Goal: Book appointment/travel/reservation

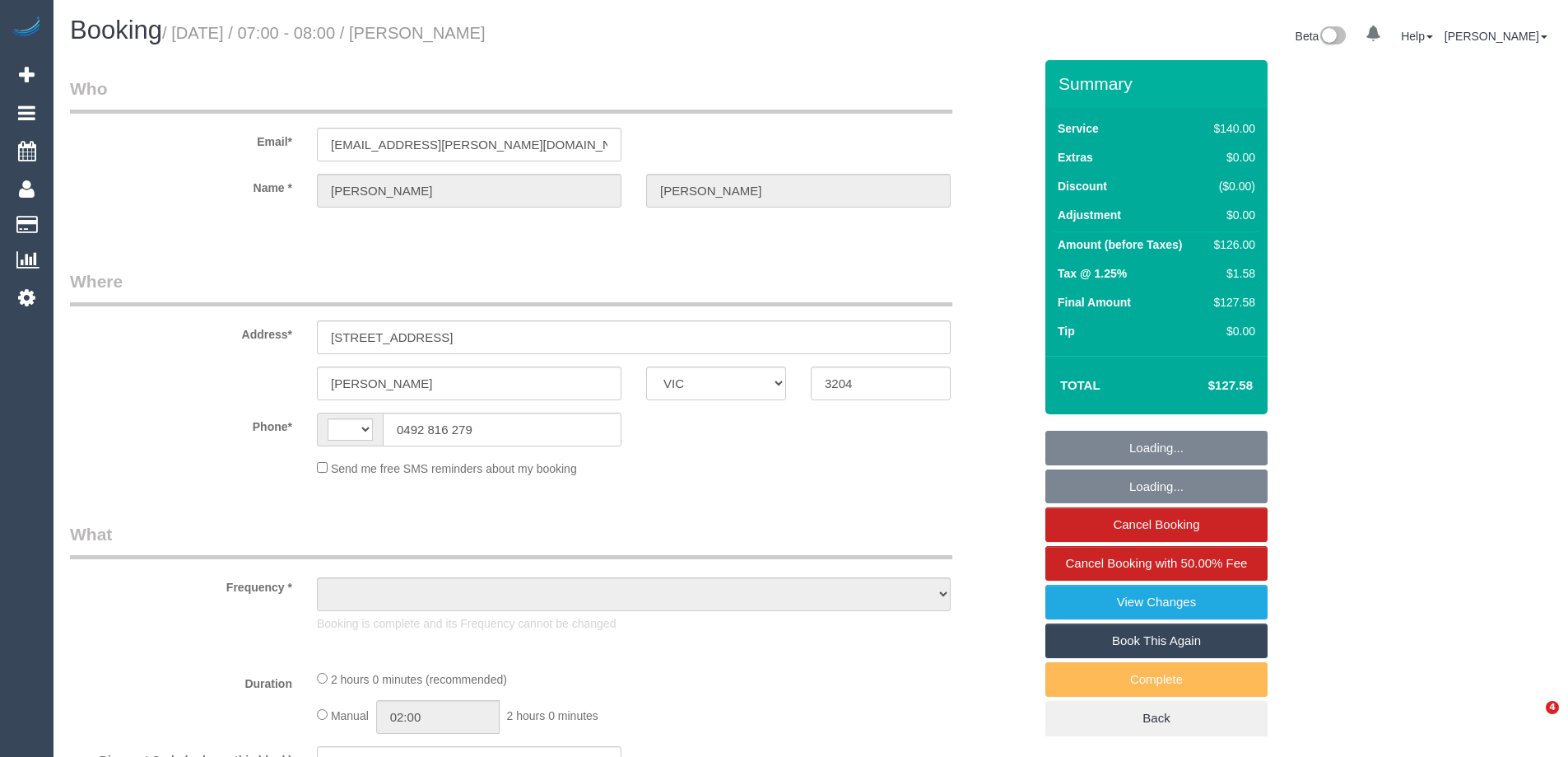
select select "VIC"
select select "string:AU"
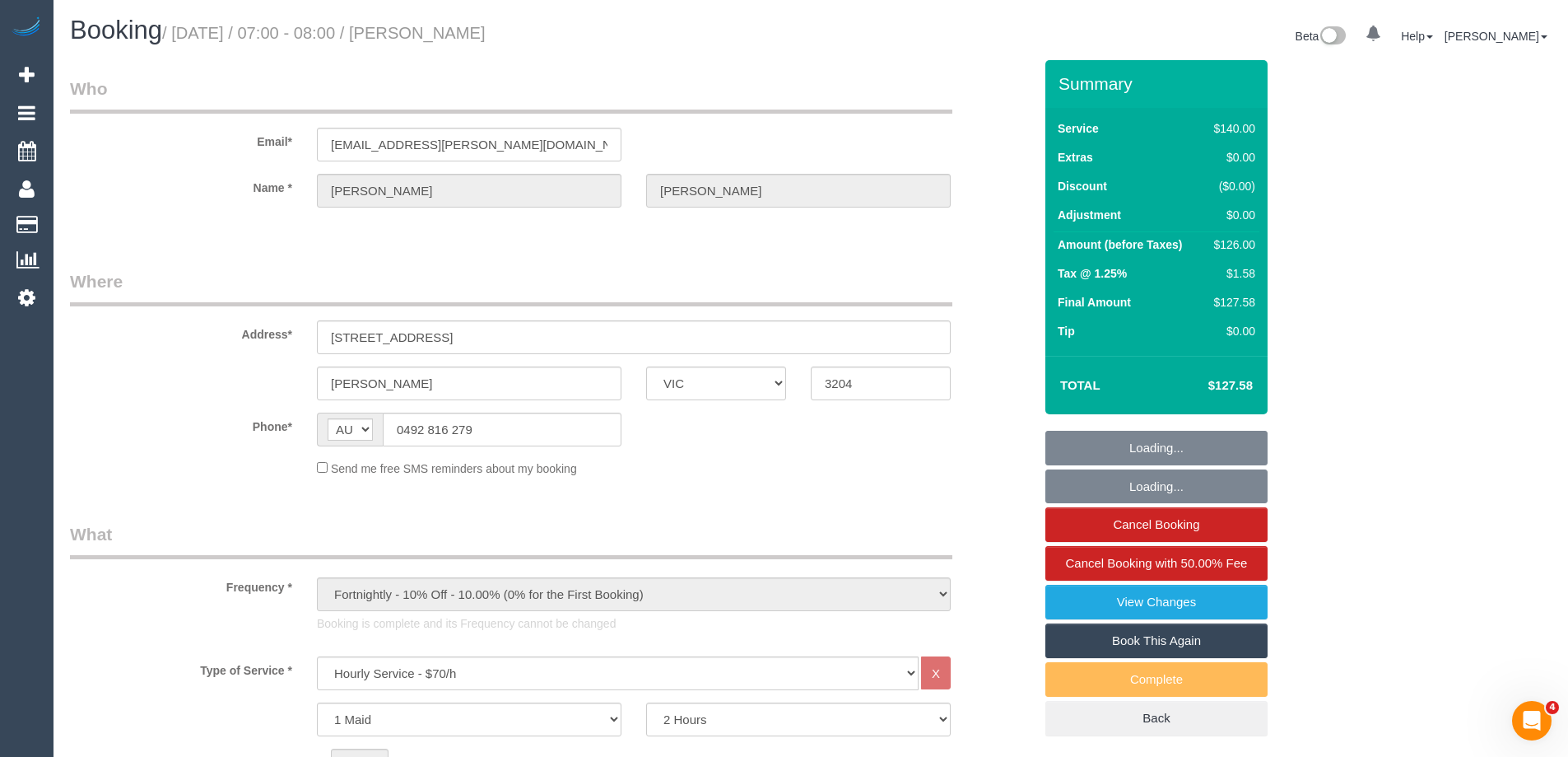
select select "object:2577"
select select "string:stripe-pm_1PLbwW2GScqysDRVrSqgO6Gw"
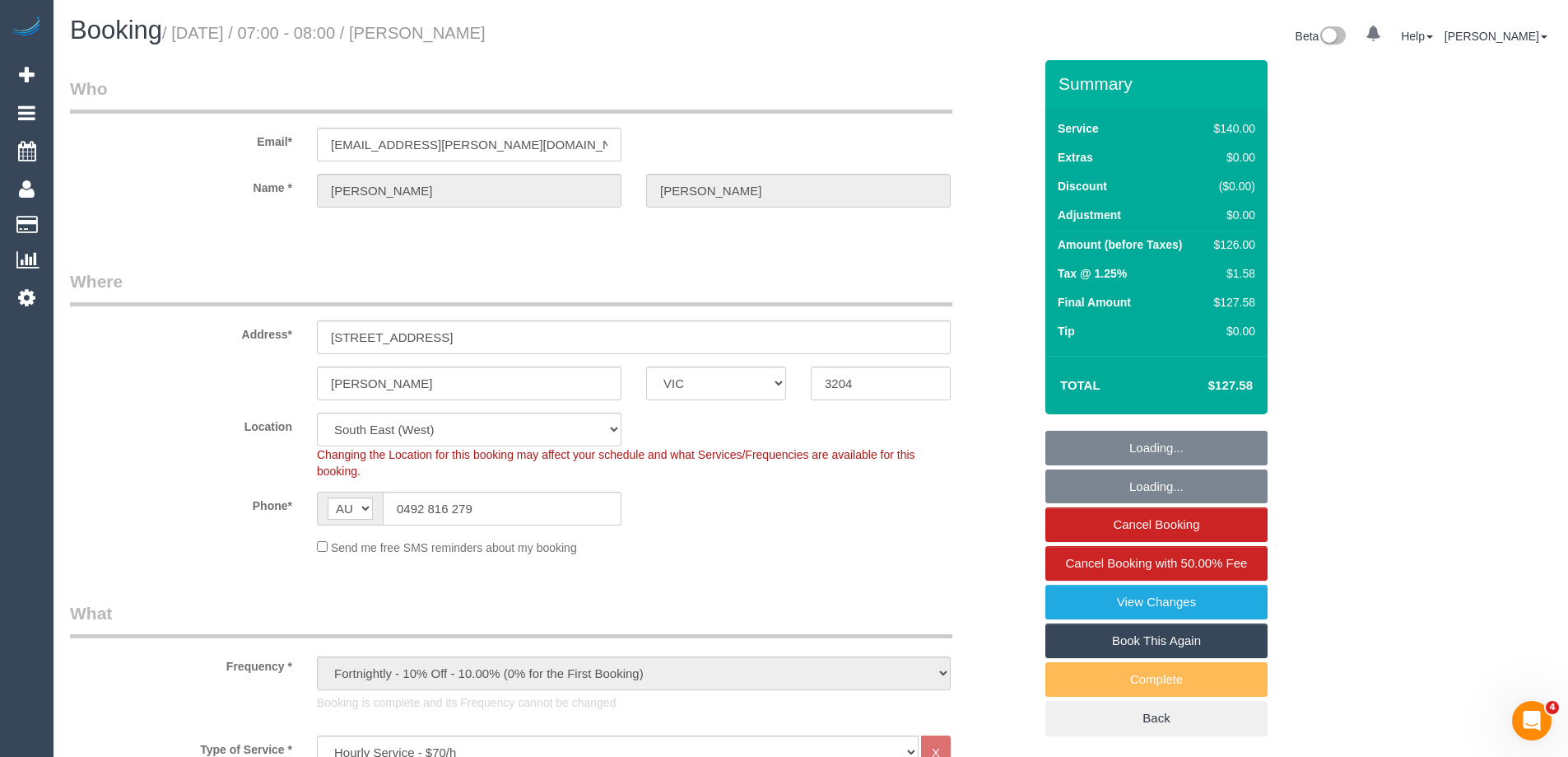
select select "number:28"
select select "number:15"
select select "number:19"
select select "number:22"
select select "number:33"
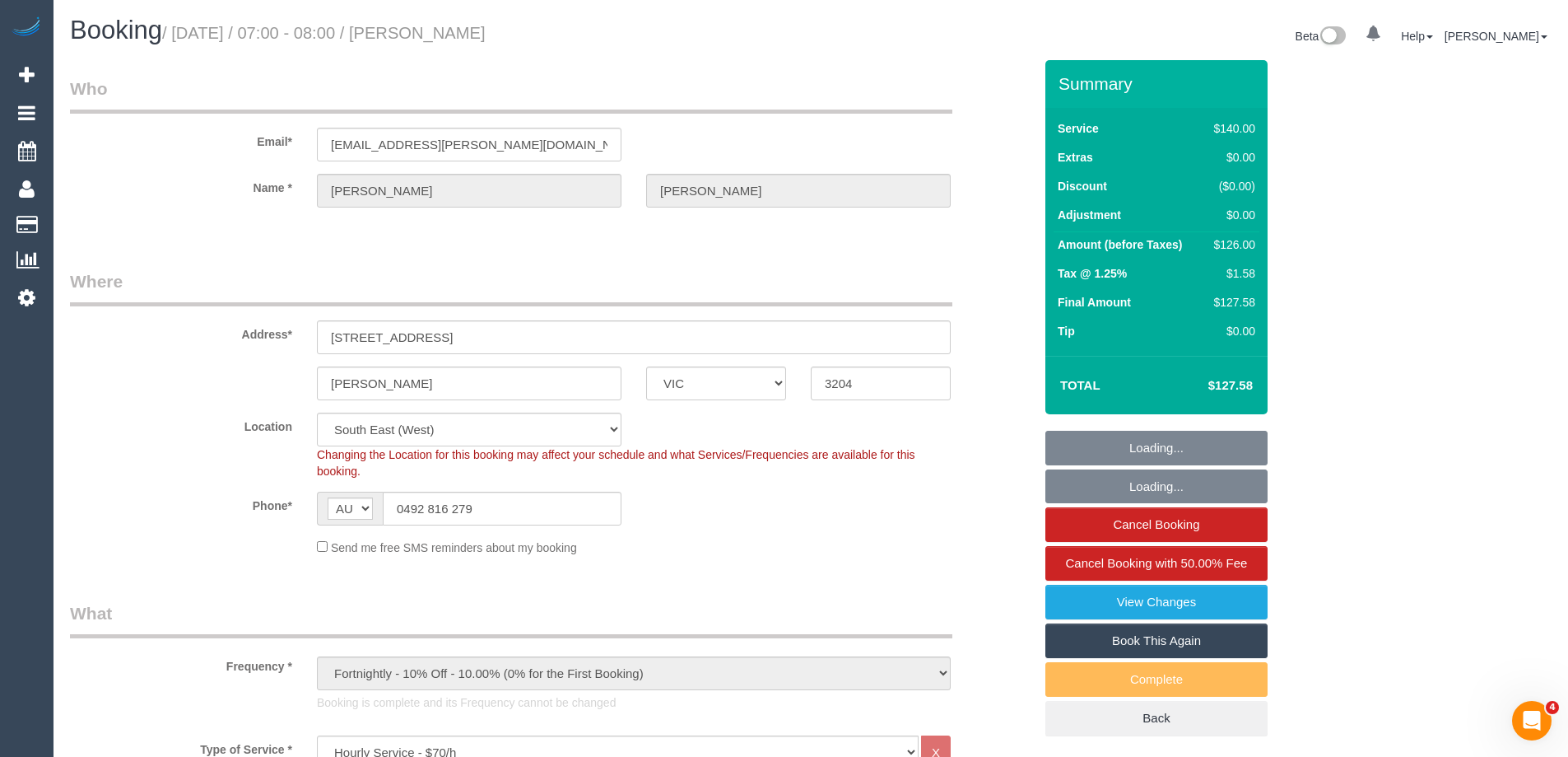
select select "number:26"
select select "object:3270"
select select "spot1"
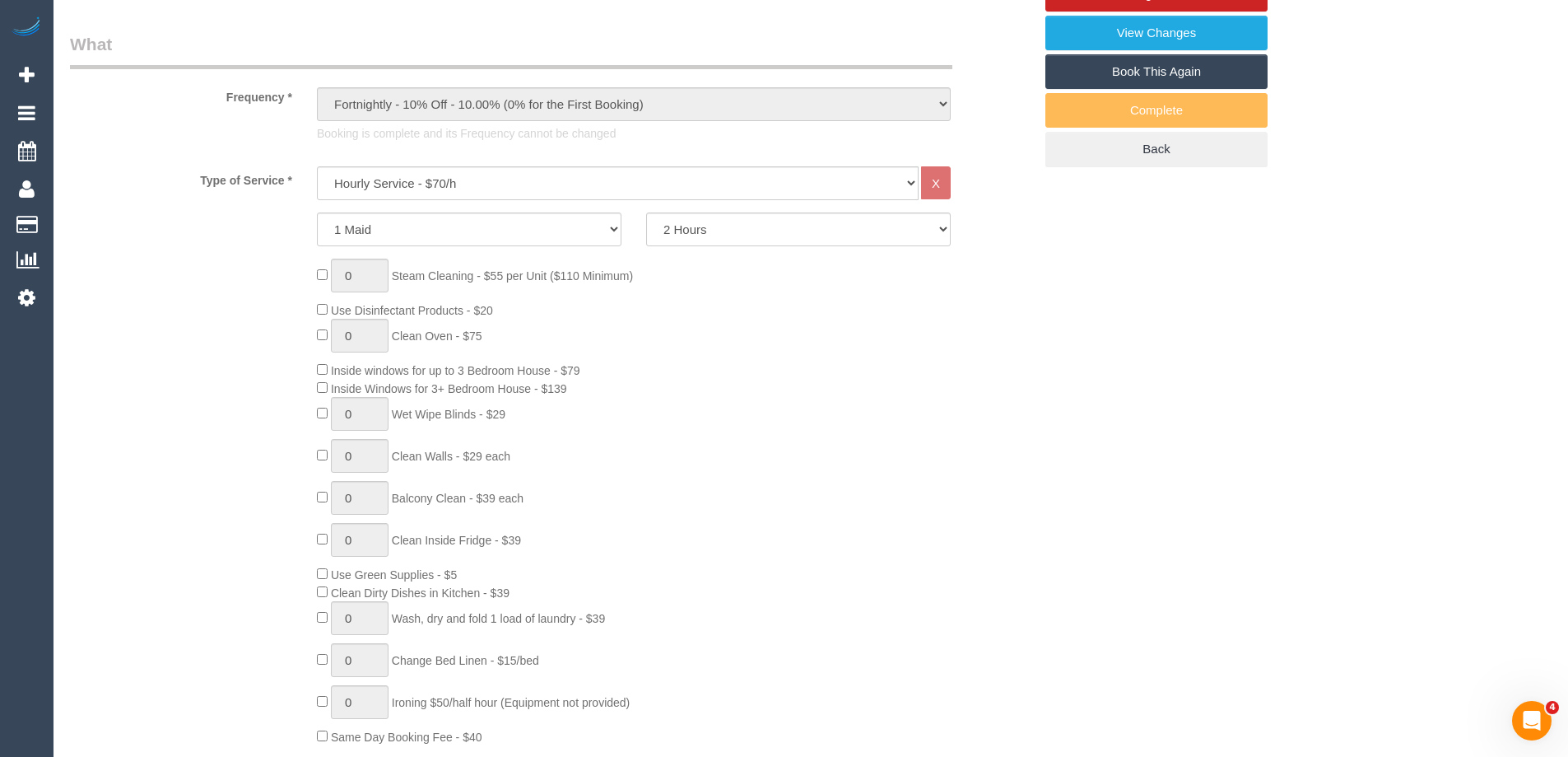
scroll to position [577, 0]
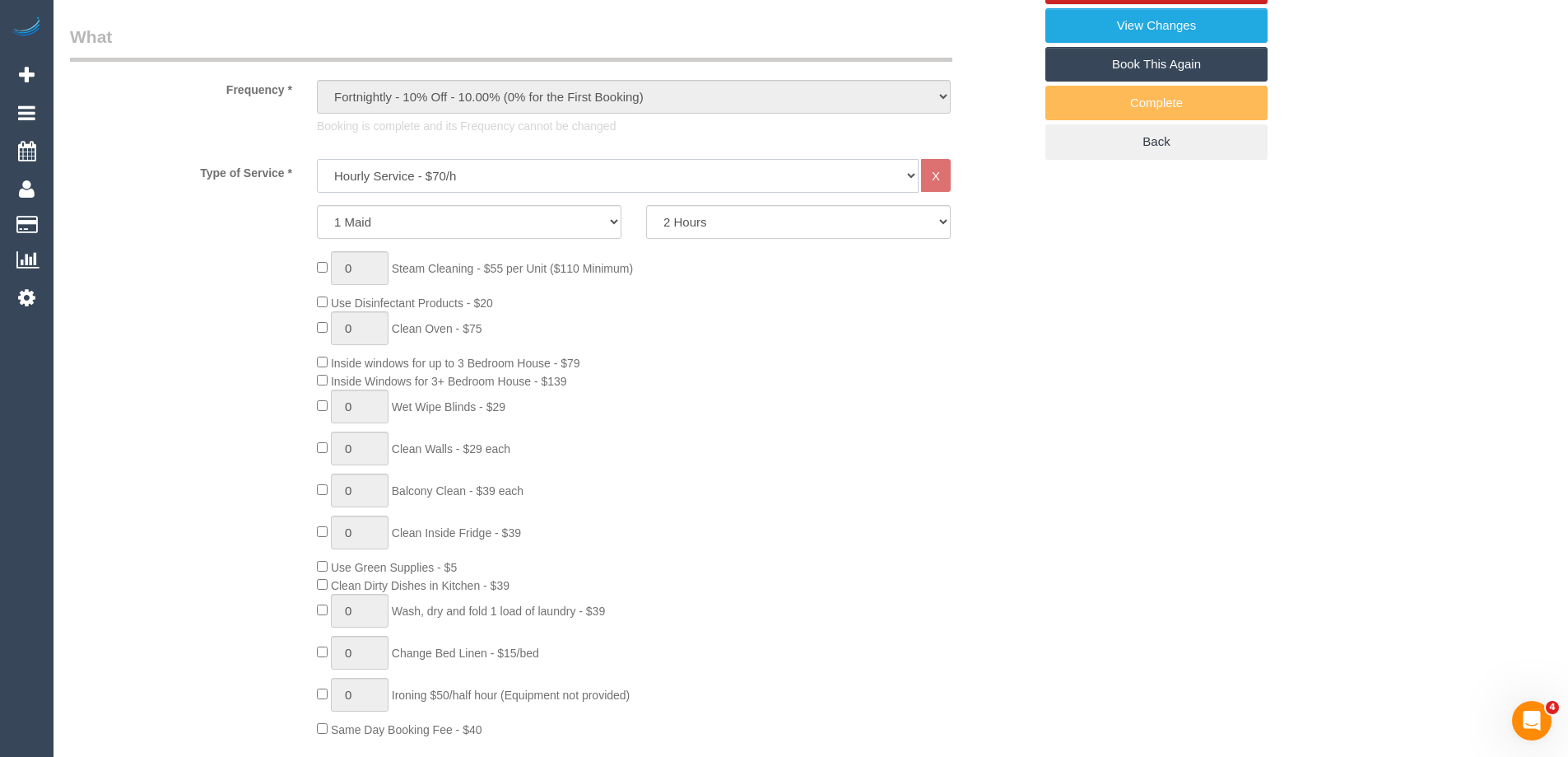
click at [480, 187] on select "Hourly Service - $70/h Hourly Service - $65/h Hourly Service - $60/h Hourly Ser…" at bounding box center [618, 175] width 602 height 34
select select "212"
click at [317, 159] on select "Hourly Service - $70/h Hourly Service - $65/h Hourly Service - $60/h Hourly Ser…" at bounding box center [618, 175] width 602 height 34
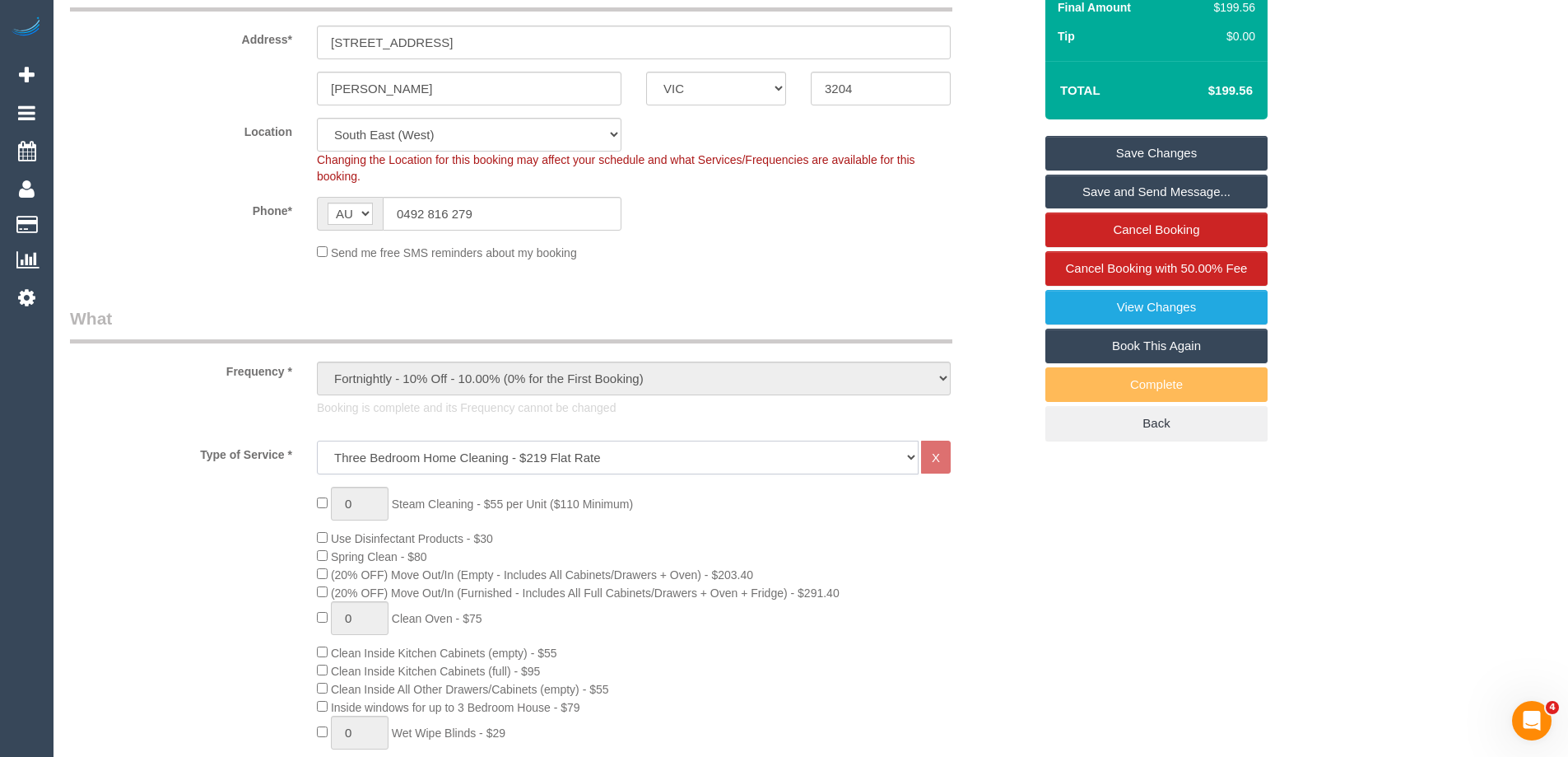
scroll to position [0, 0]
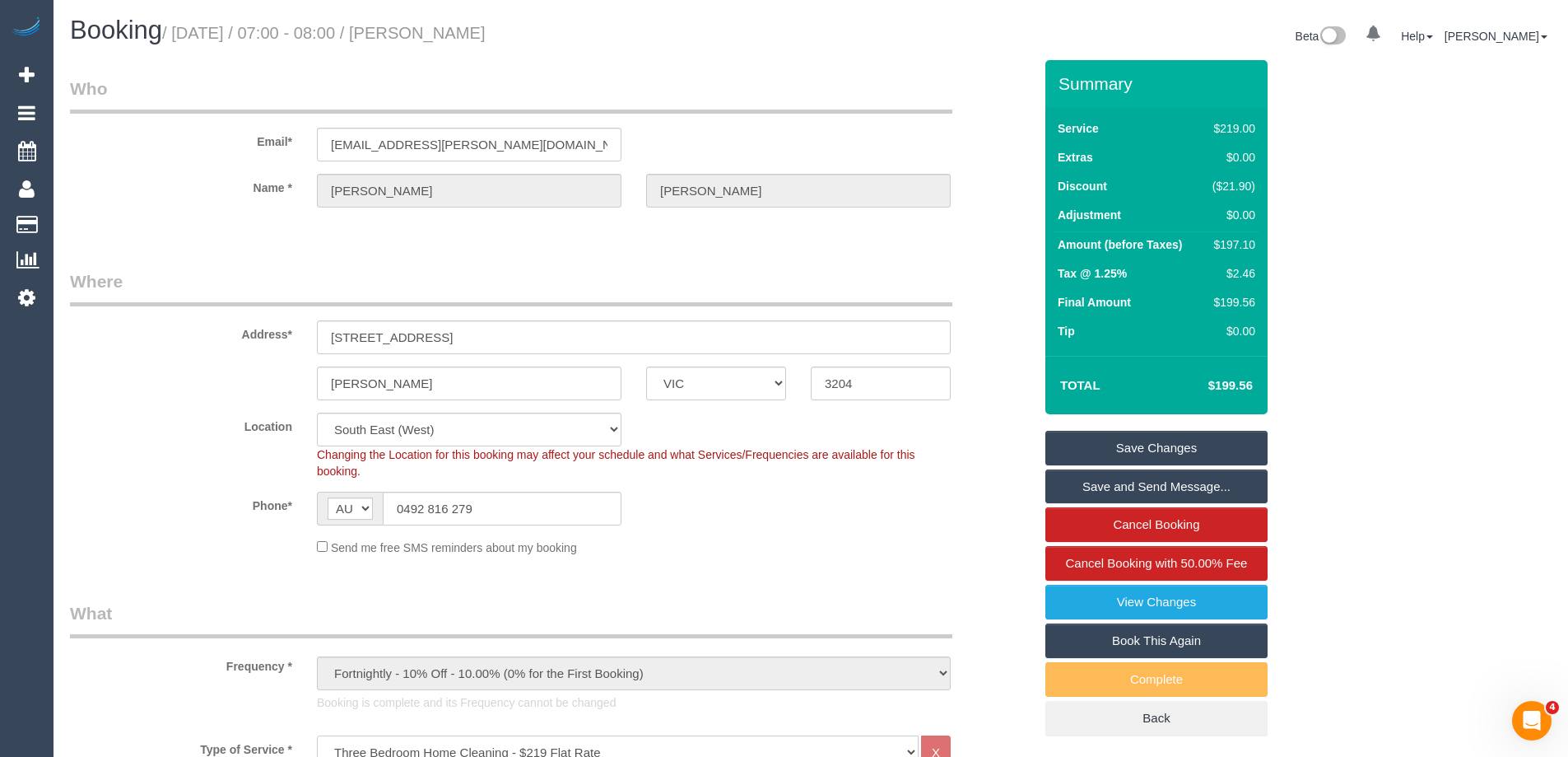
select select "spot6"
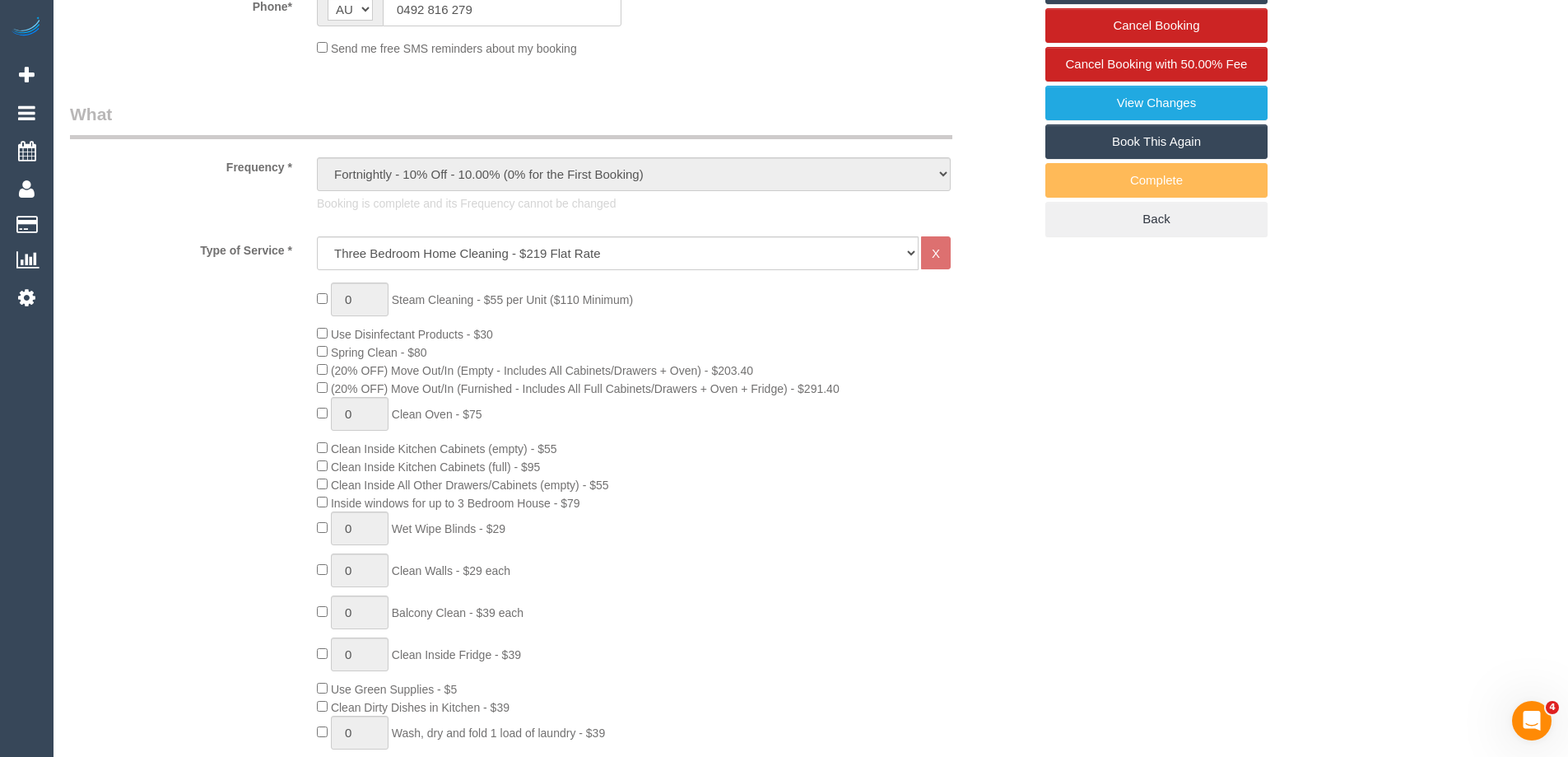
scroll to position [741, 0]
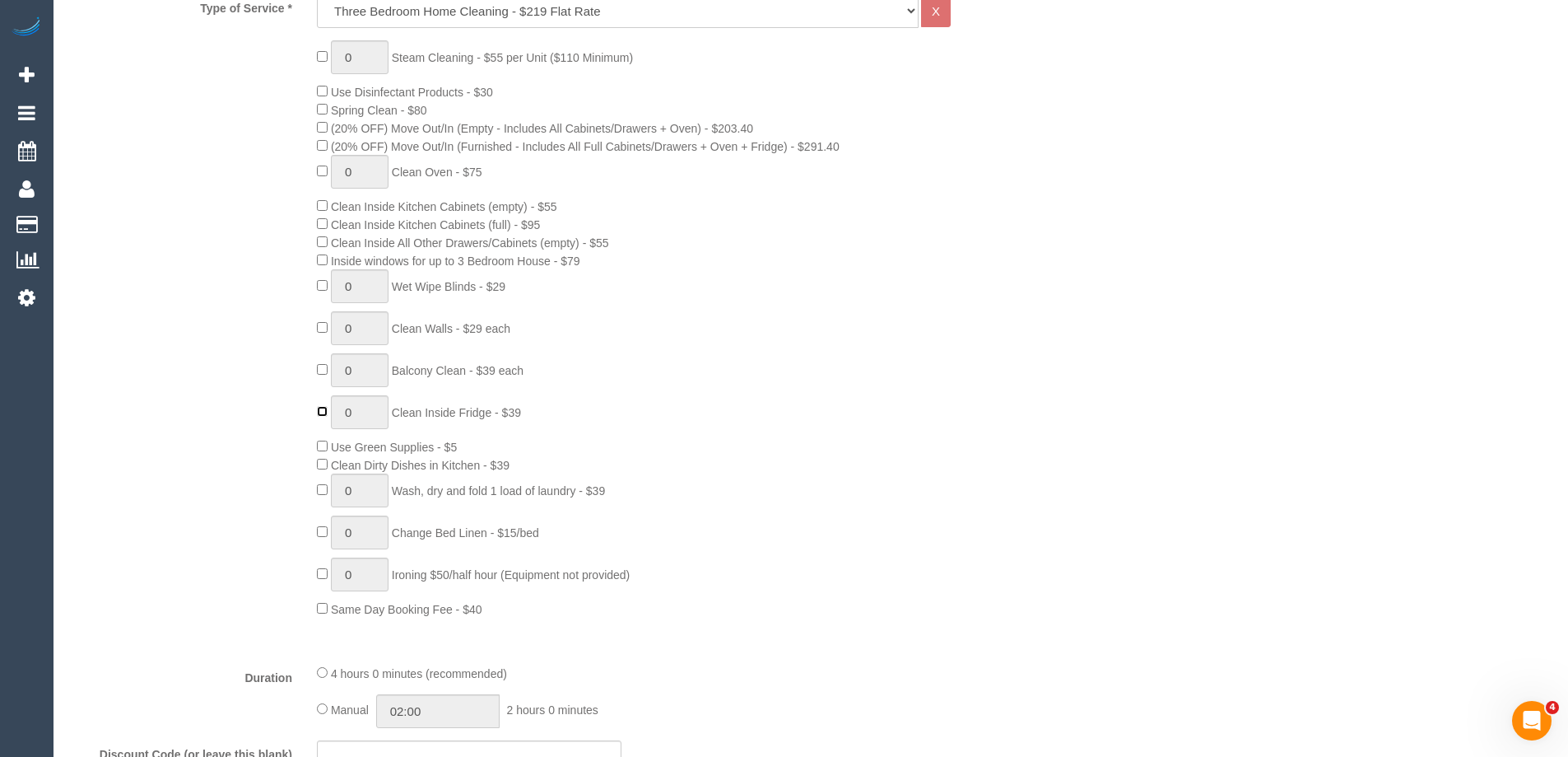
type input "1"
click at [933, 424] on div "0 Steam Cleaning - $55 per Unit ($110 Minimum) Use Disinfectant Products - $30 …" at bounding box center [675, 329] width 741 height 577
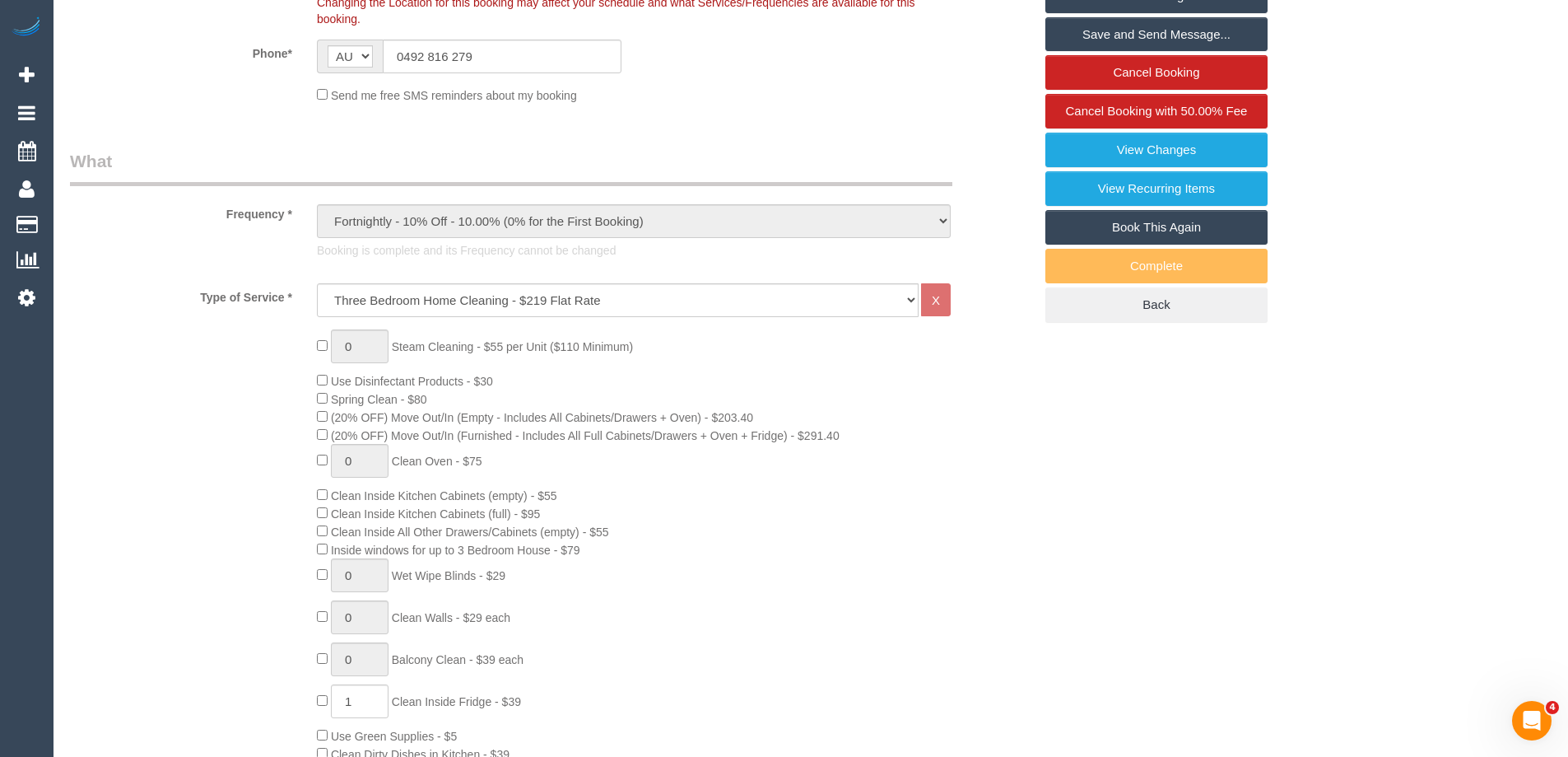
scroll to position [0, 0]
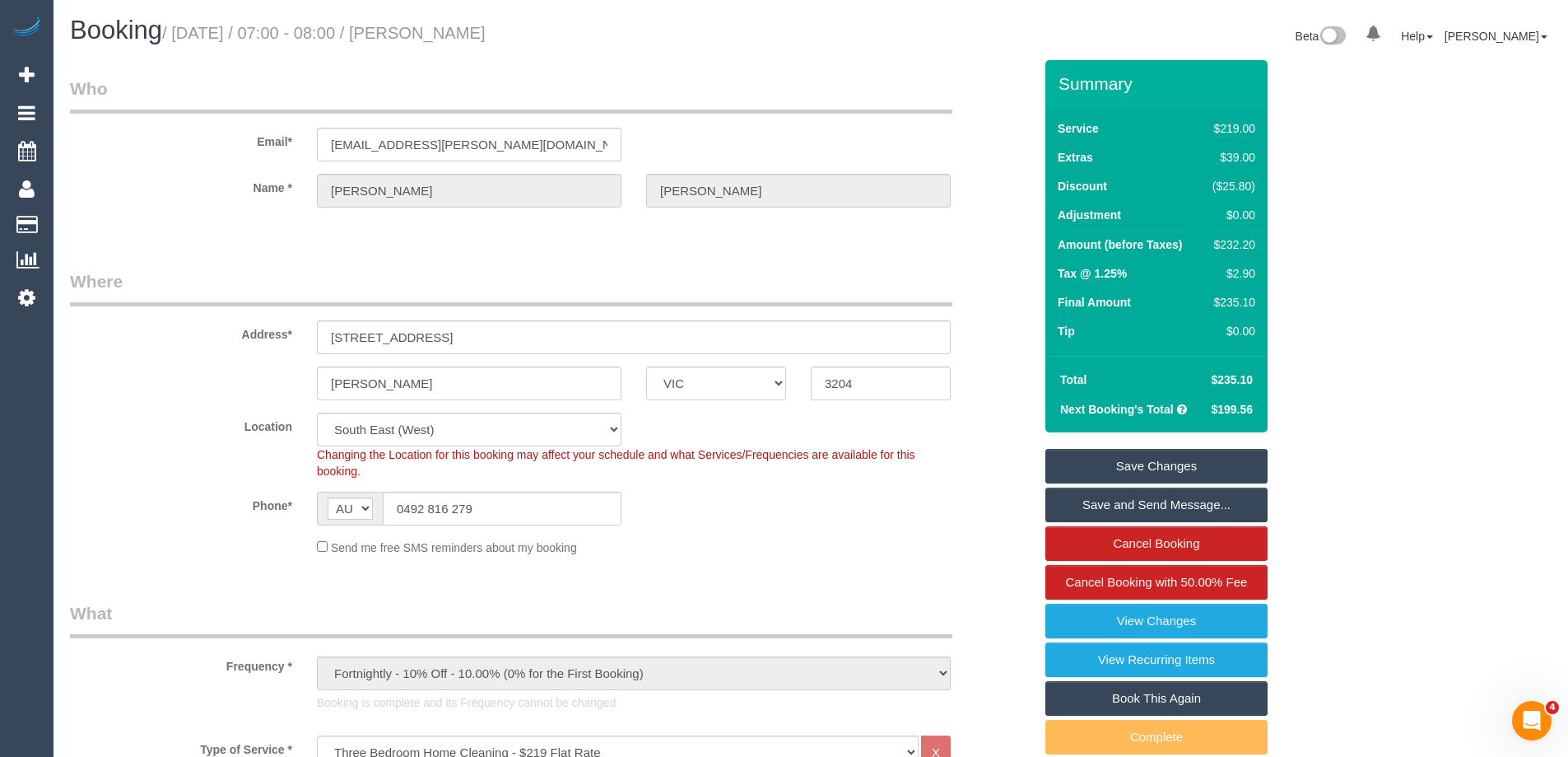
select select "spot11"
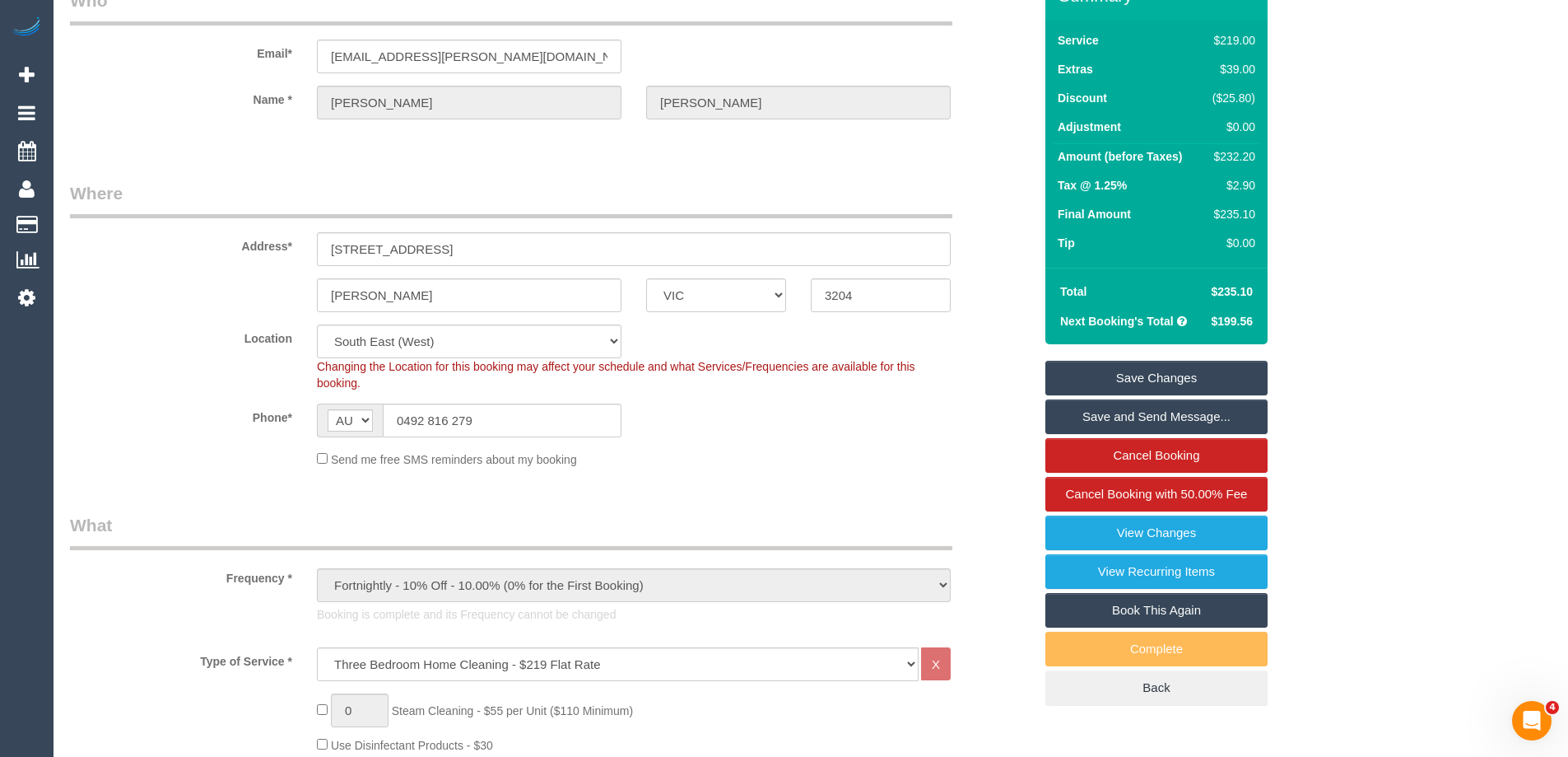
scroll to position [329, 0]
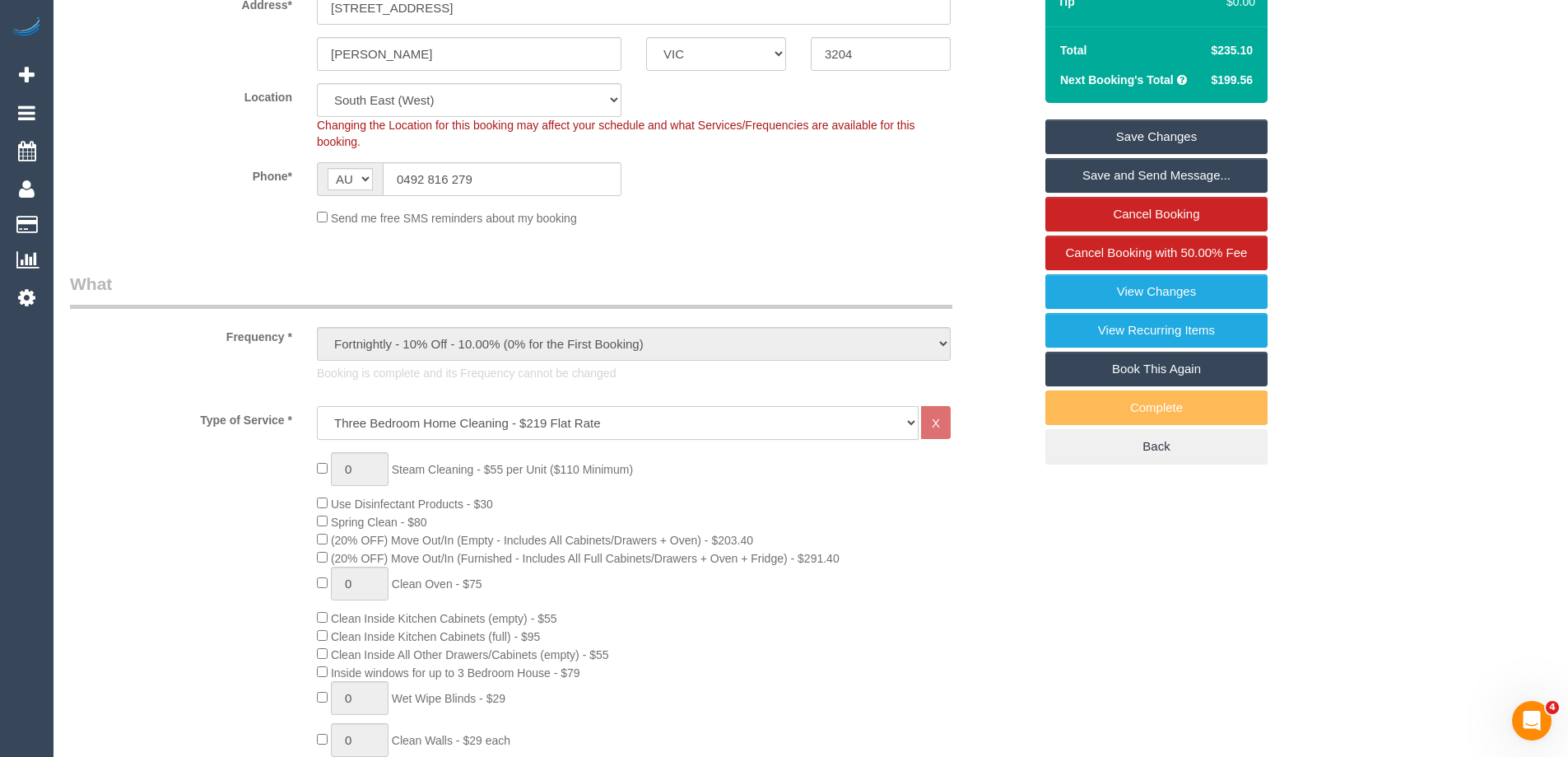
click at [464, 425] on select "Hourly Service - $70/h Hourly Service - $65/h Hourly Service - $60/h Hourly Ser…" at bounding box center [618, 423] width 602 height 34
select select "215"
click at [317, 406] on select "Hourly Service - $70/h Hourly Service - $65/h Hourly Service - $60/h Hourly Ser…" at bounding box center [618, 423] width 602 height 34
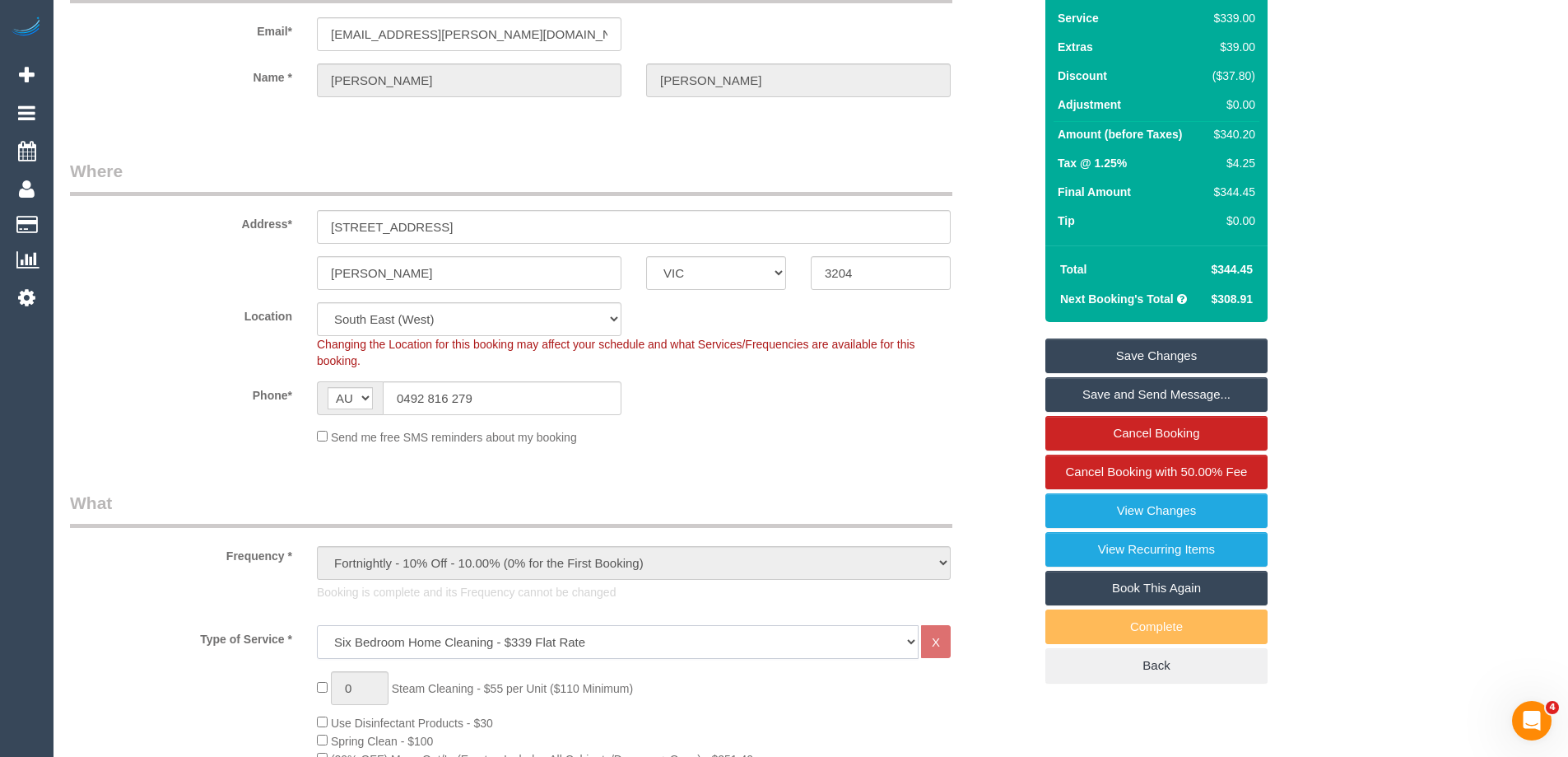
scroll to position [83, 0]
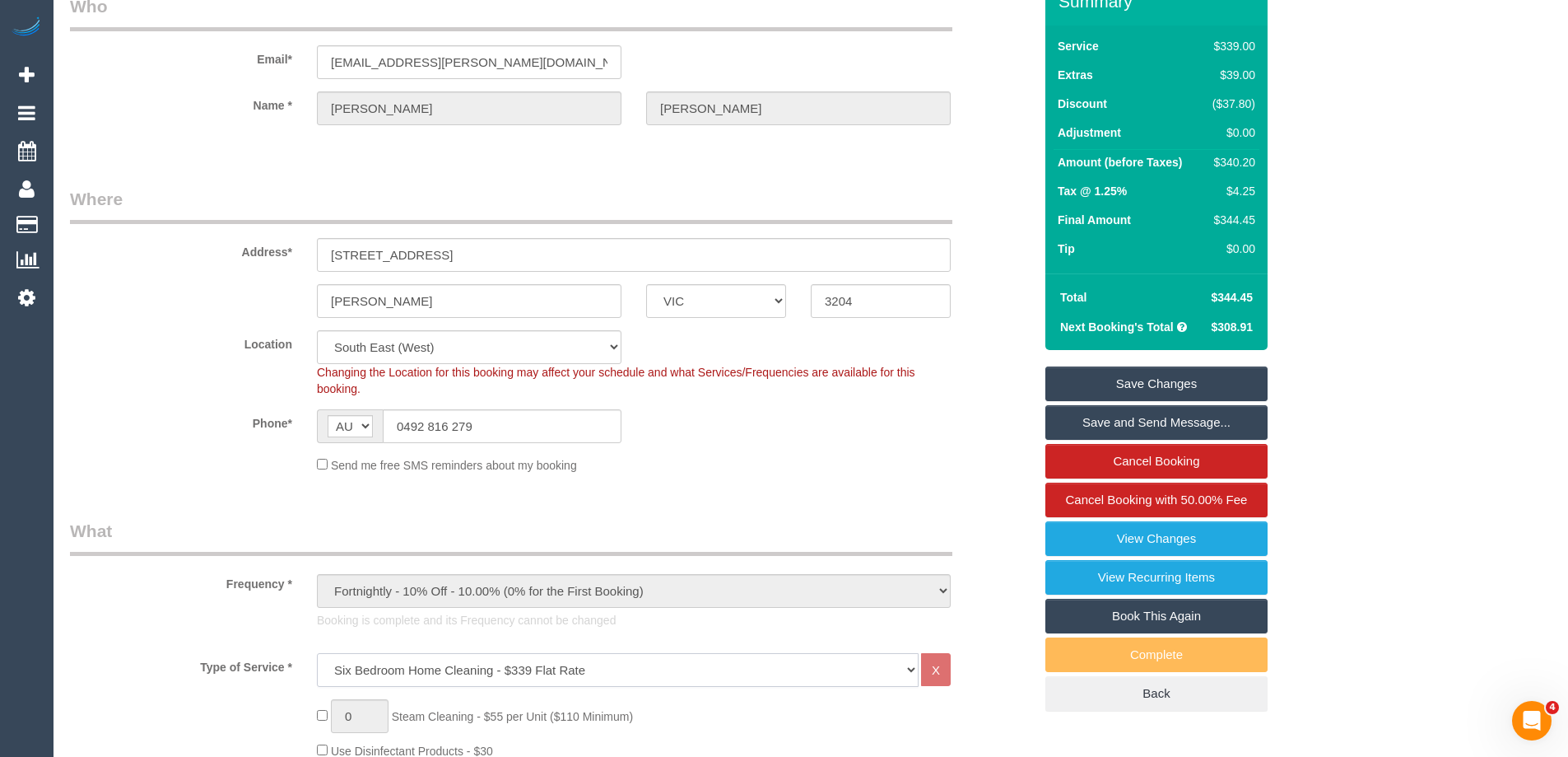
select select "spot16"
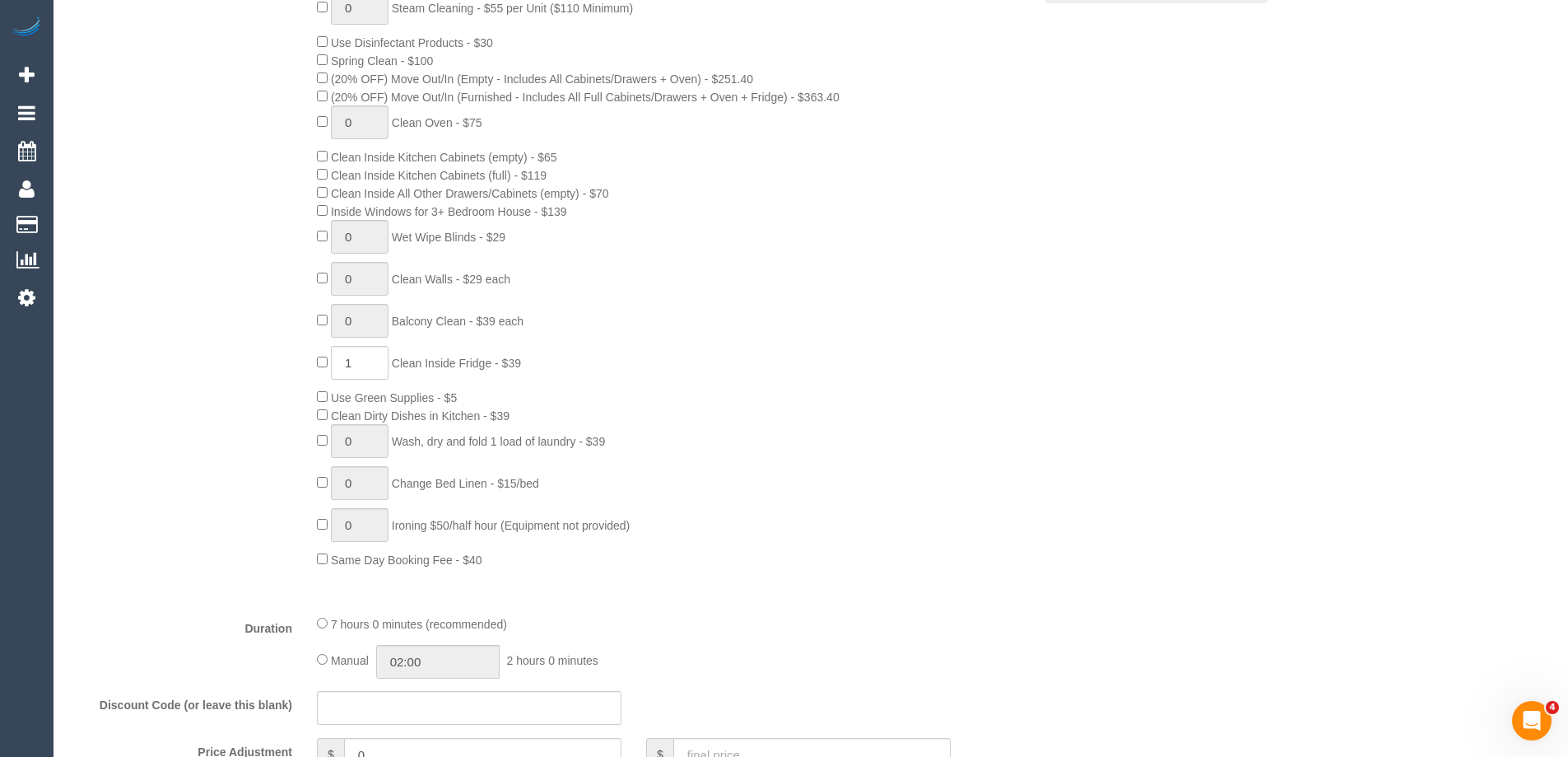
scroll to position [1071, 0]
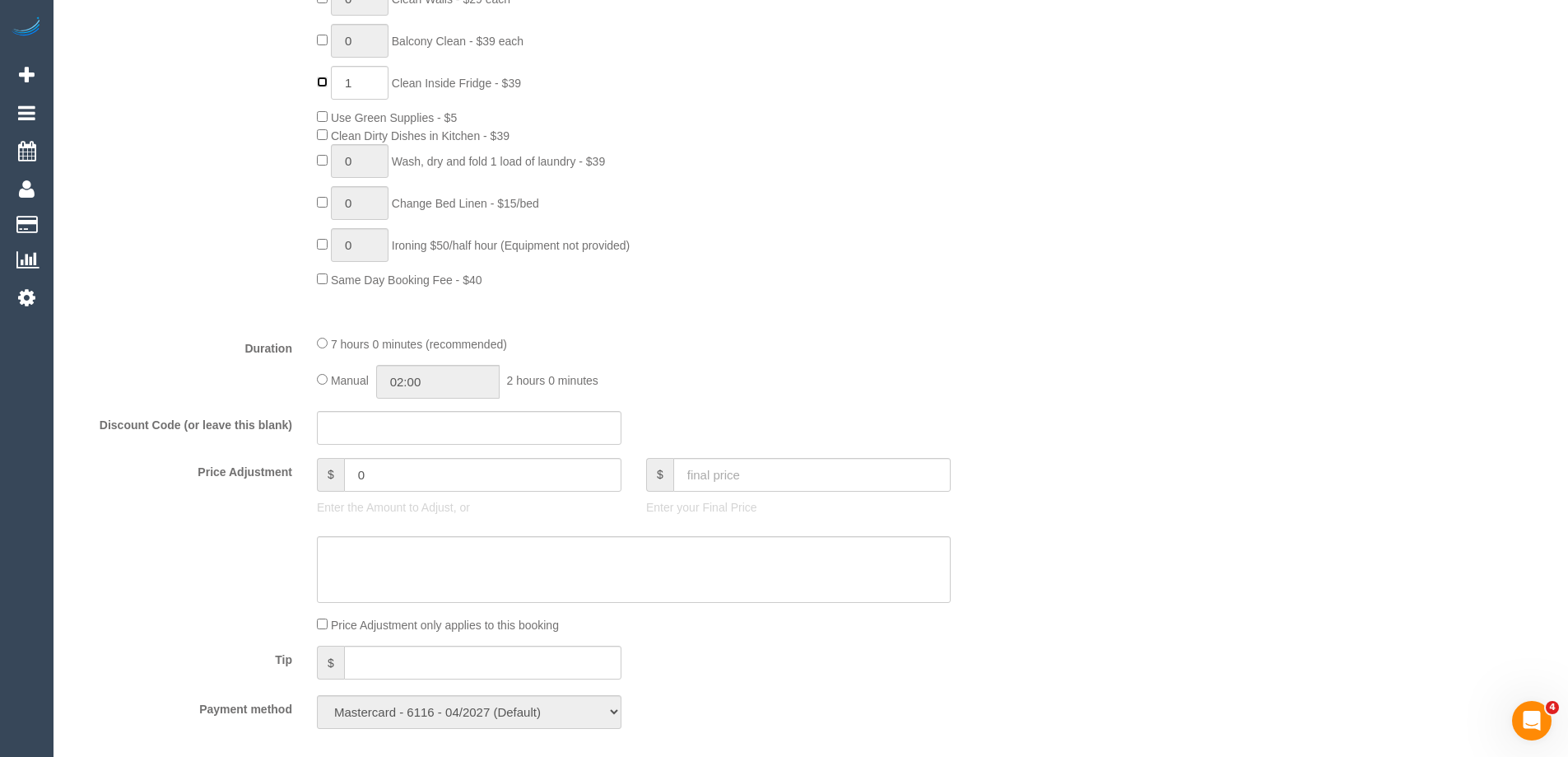
type input "0"
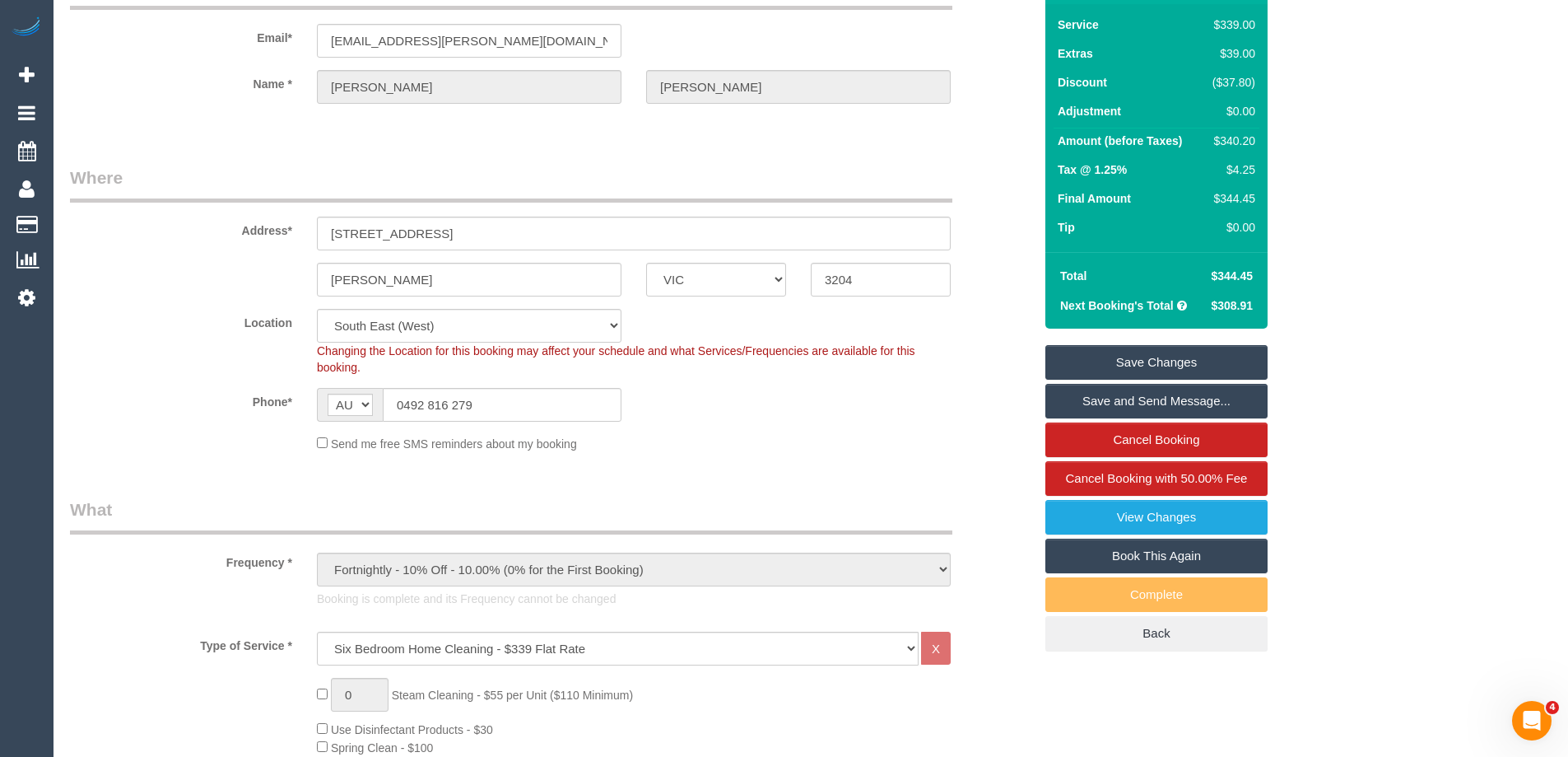
scroll to position [0, 0]
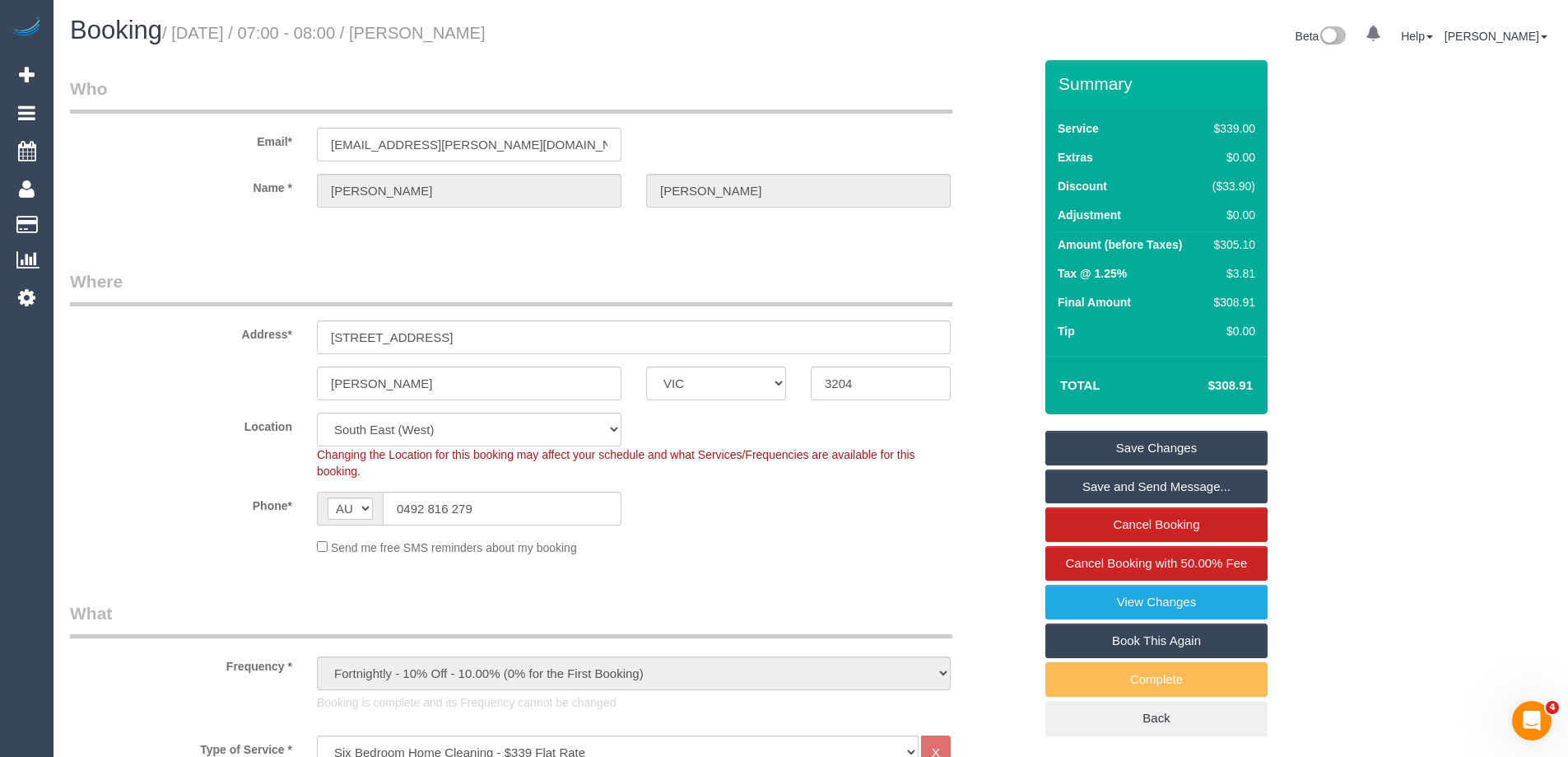
select select "spot21"
